Goal: Understand process/instructions: Learn about a topic

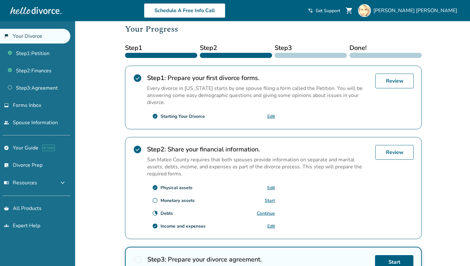
scroll to position [87, 0]
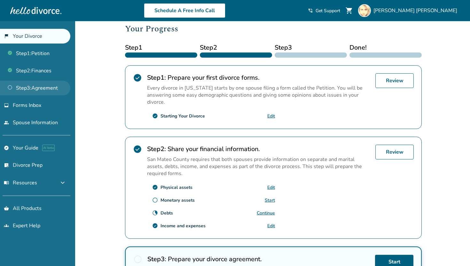
click at [29, 85] on link "Step 3 : Agreement" at bounding box center [35, 88] width 70 height 15
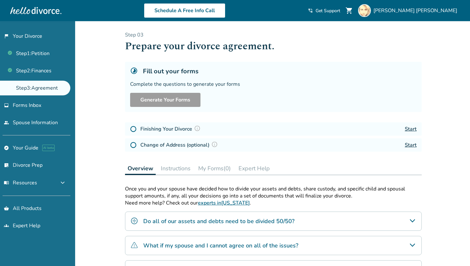
click at [413, 128] on link "Start" at bounding box center [411, 128] width 12 height 7
